Goal: Find specific page/section: Find specific page/section

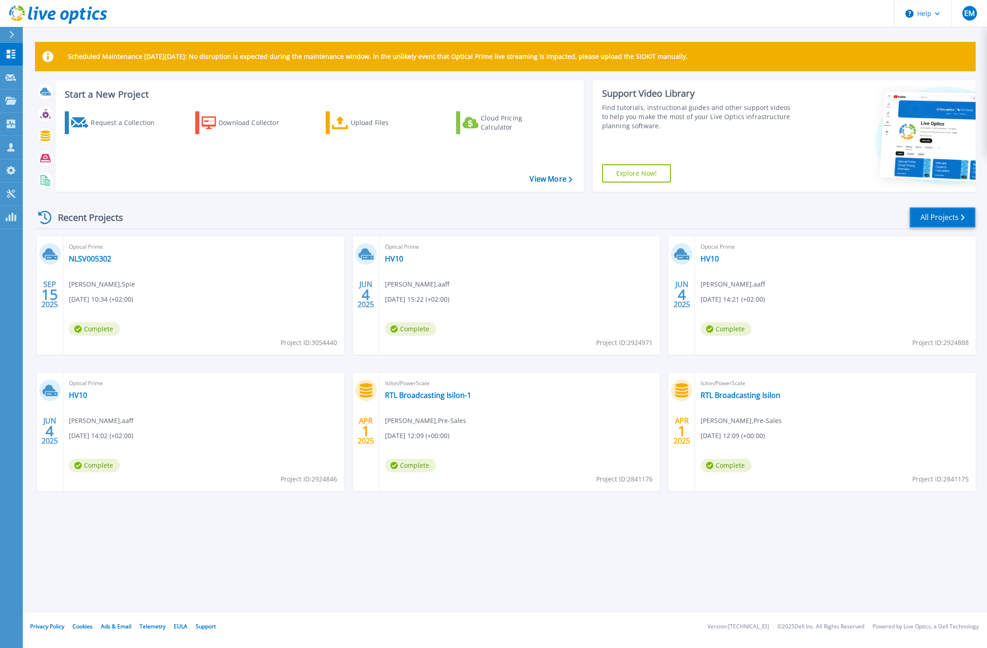
click at [933, 220] on link "All Projects" at bounding box center [943, 217] width 66 height 21
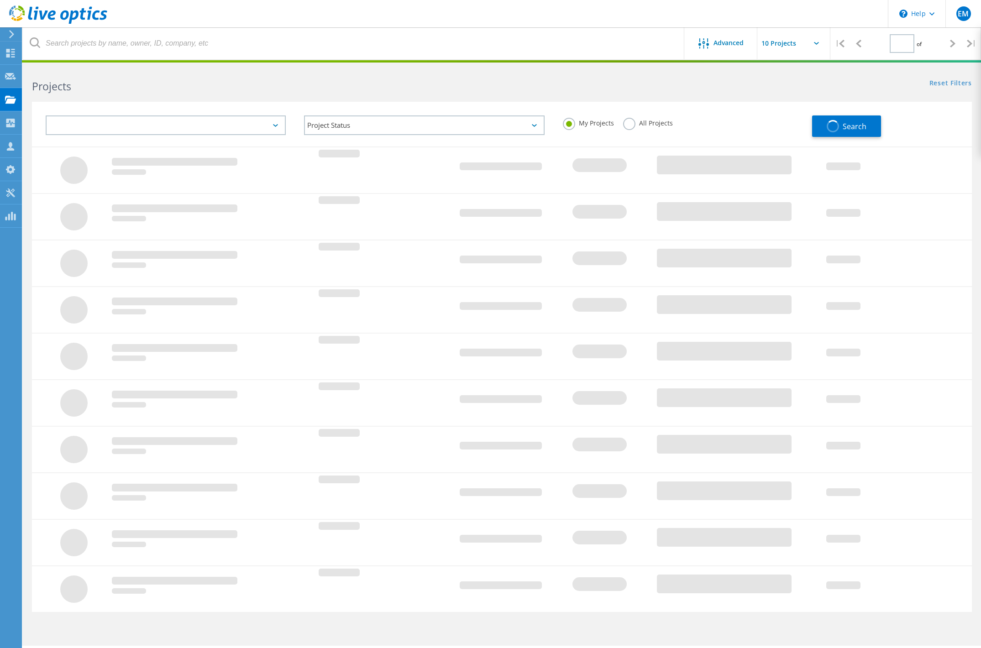
type input "1"
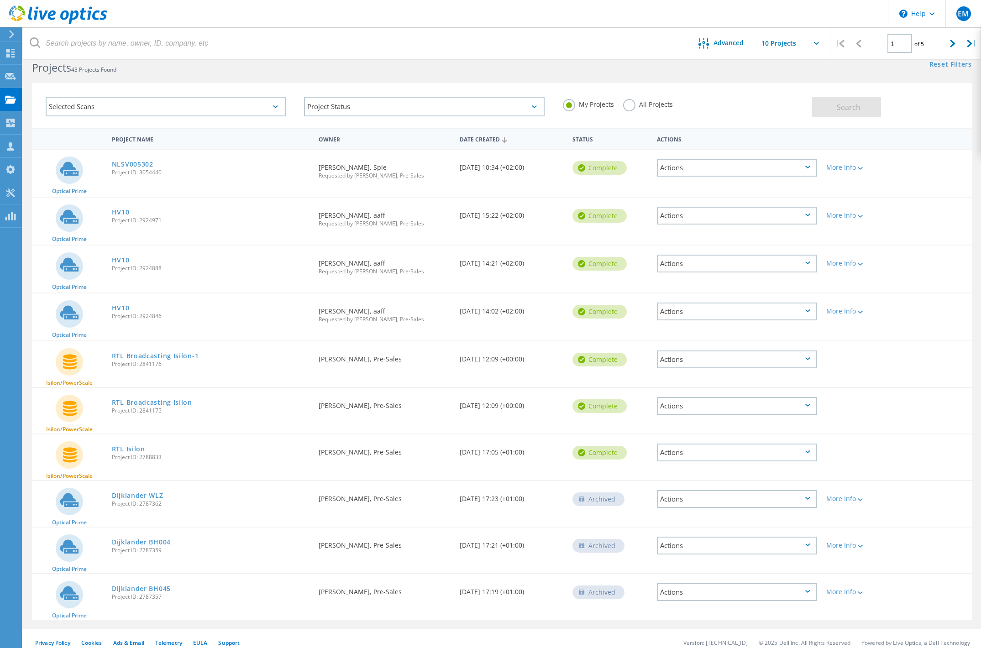
scroll to position [27, 0]
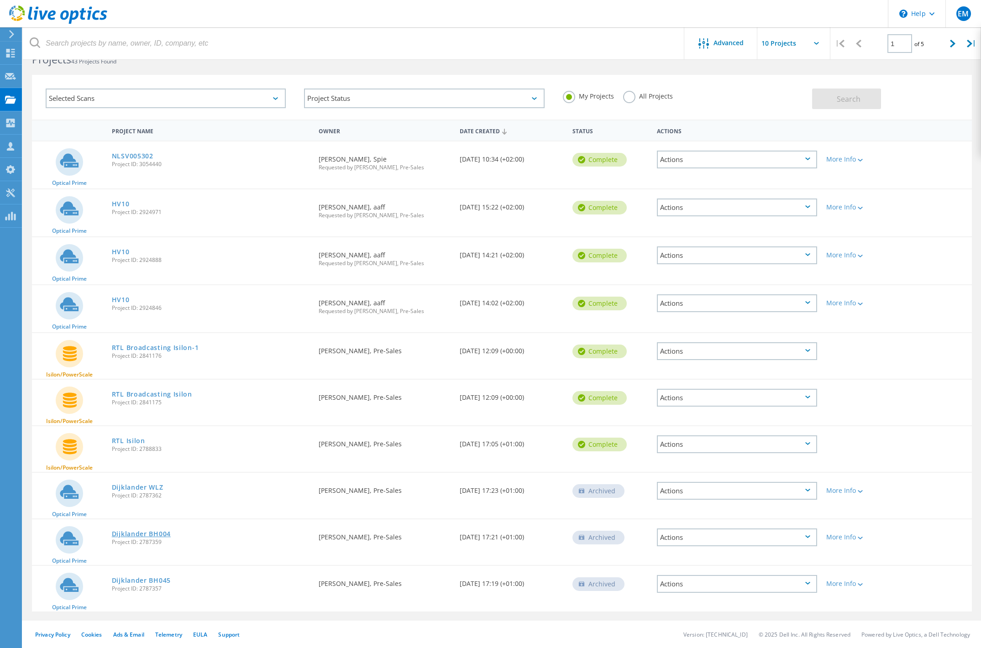
click at [120, 532] on link "Dijklander BH004" at bounding box center [141, 534] width 59 height 6
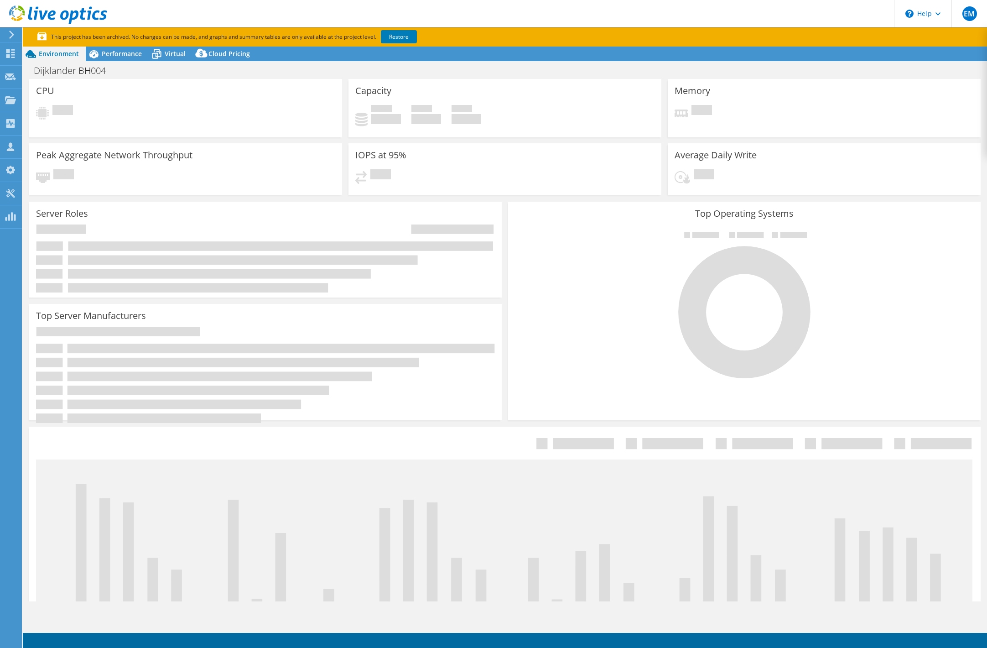
select select "EUFrankfurt"
select select "USD"
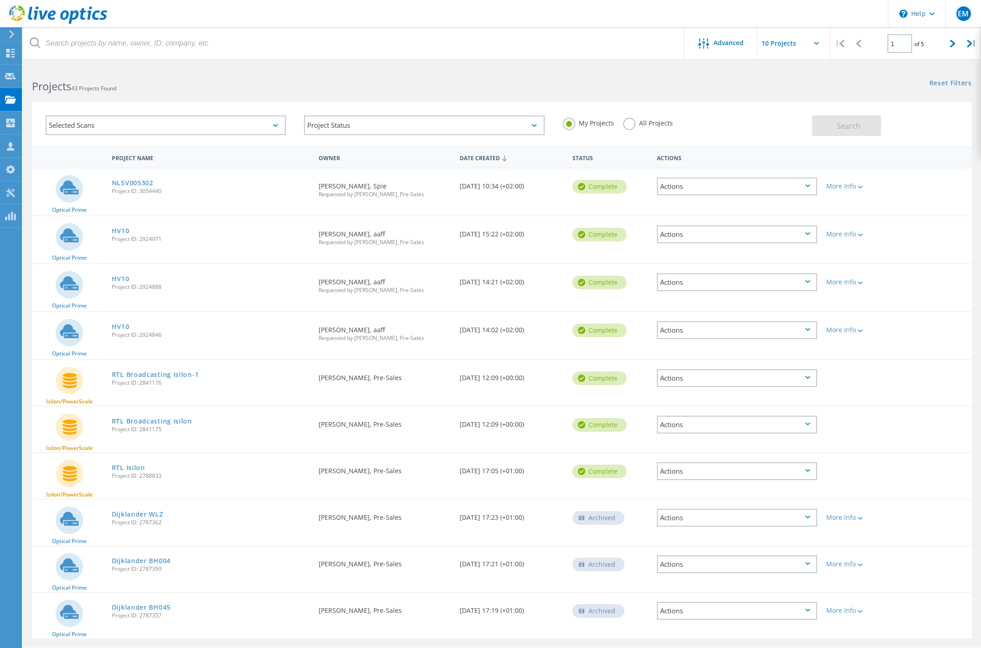
scroll to position [27, 0]
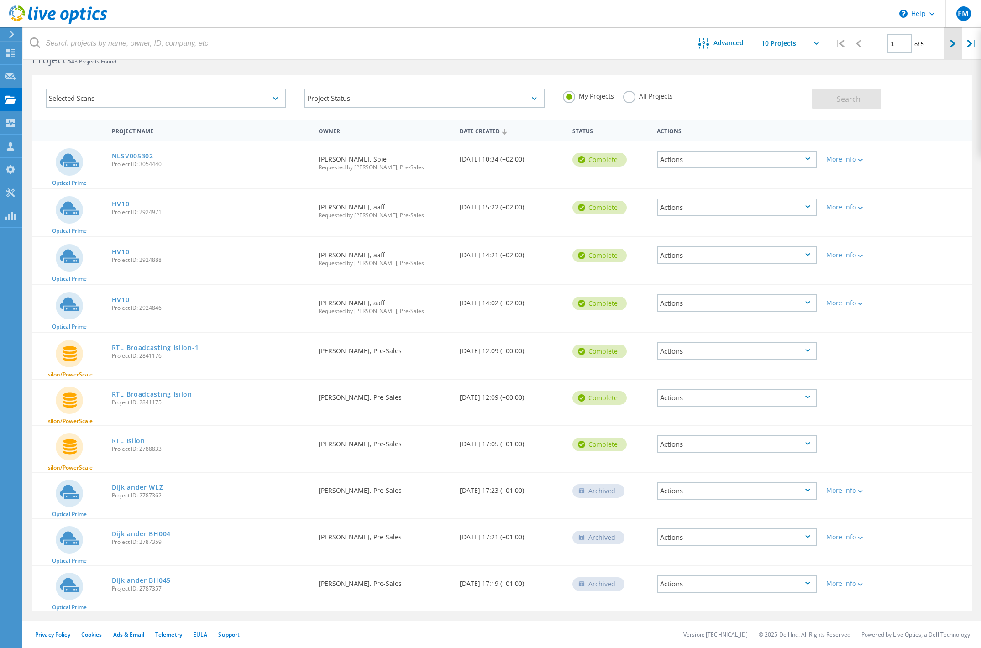
click at [947, 45] on div at bounding box center [952, 43] width 19 height 32
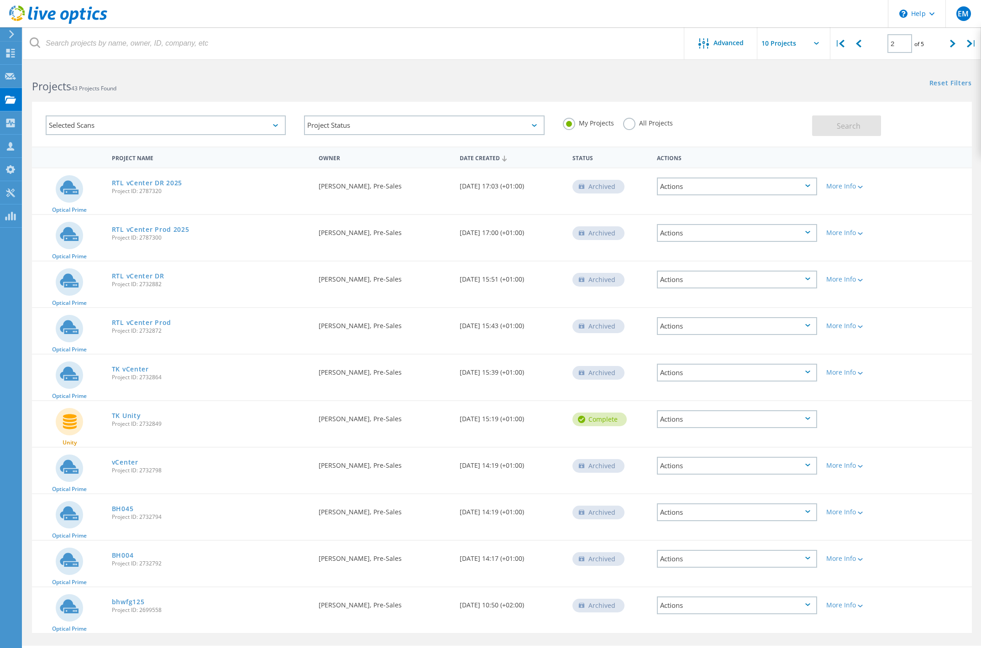
scroll to position [25, 0]
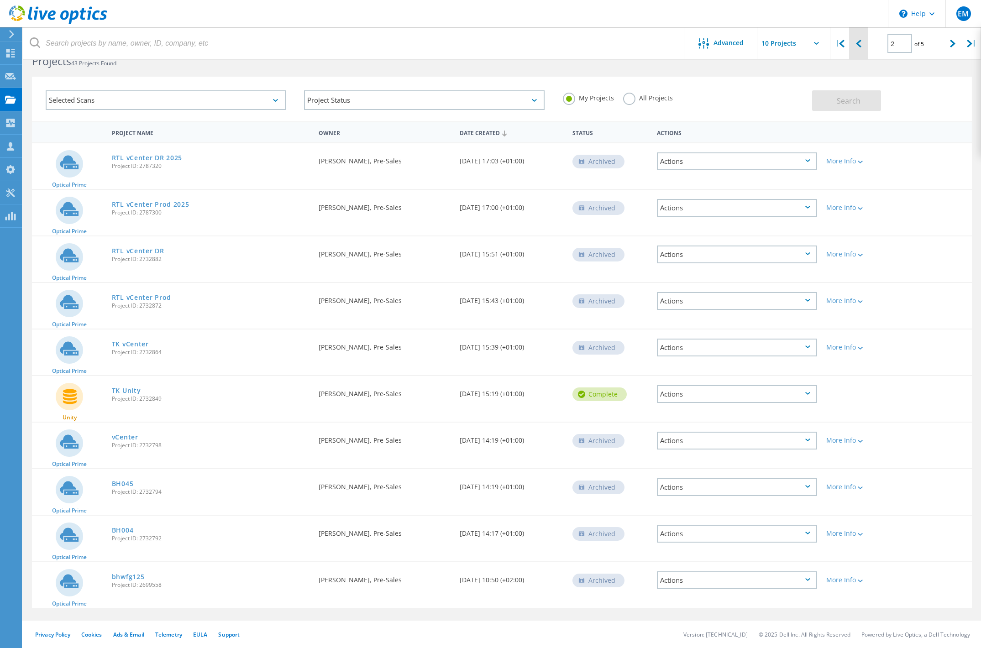
click at [861, 44] on div at bounding box center [858, 43] width 19 height 32
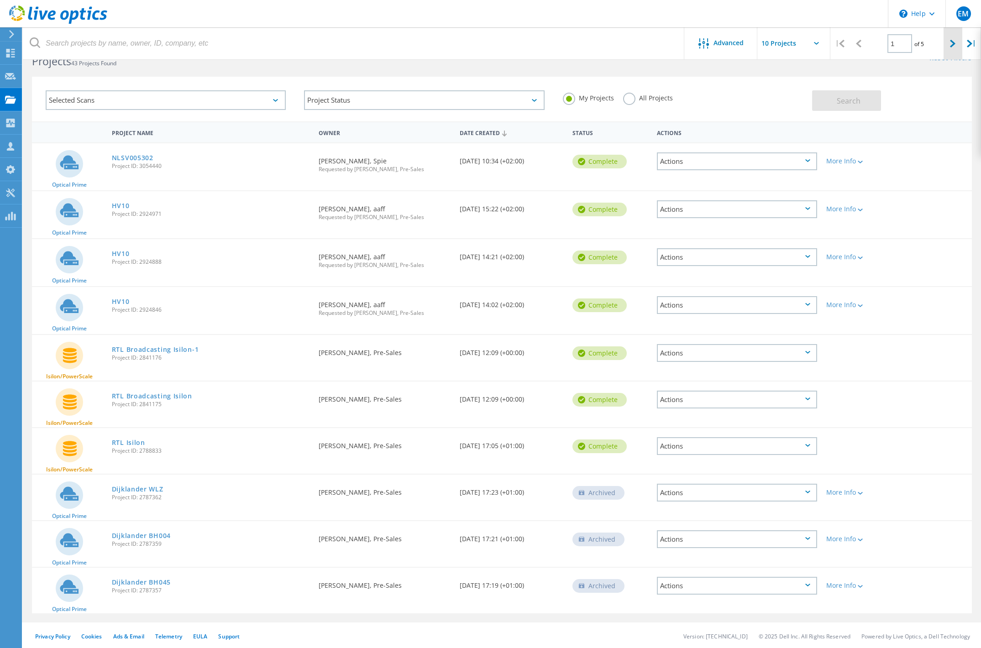
click at [950, 48] on div at bounding box center [952, 43] width 19 height 32
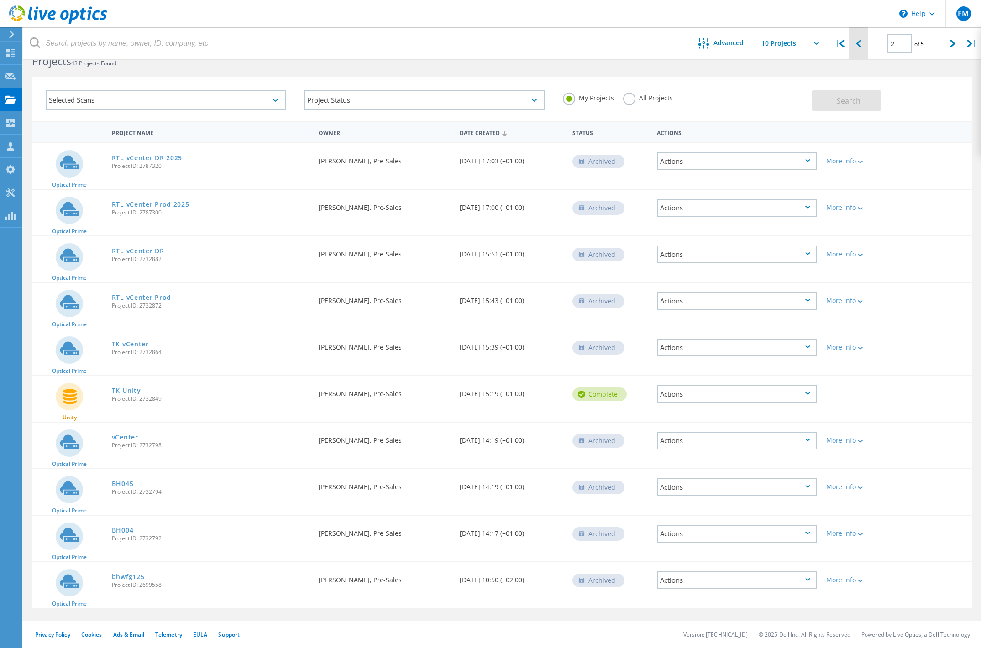
click at [862, 45] on div at bounding box center [858, 43] width 19 height 32
type input "1"
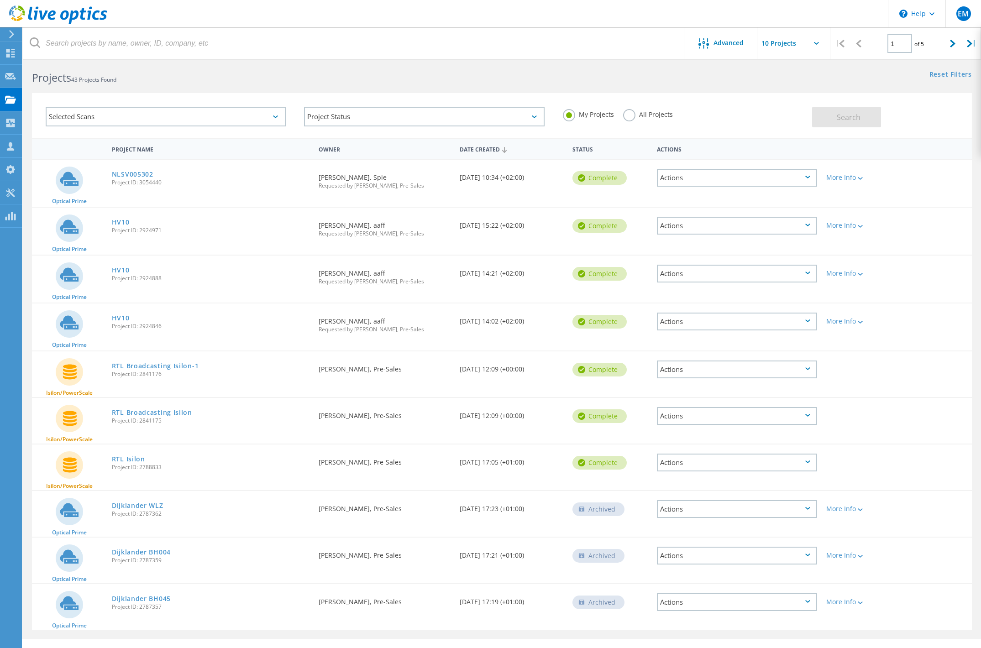
scroll to position [0, 0]
